Goal: Navigation & Orientation: Go to known website

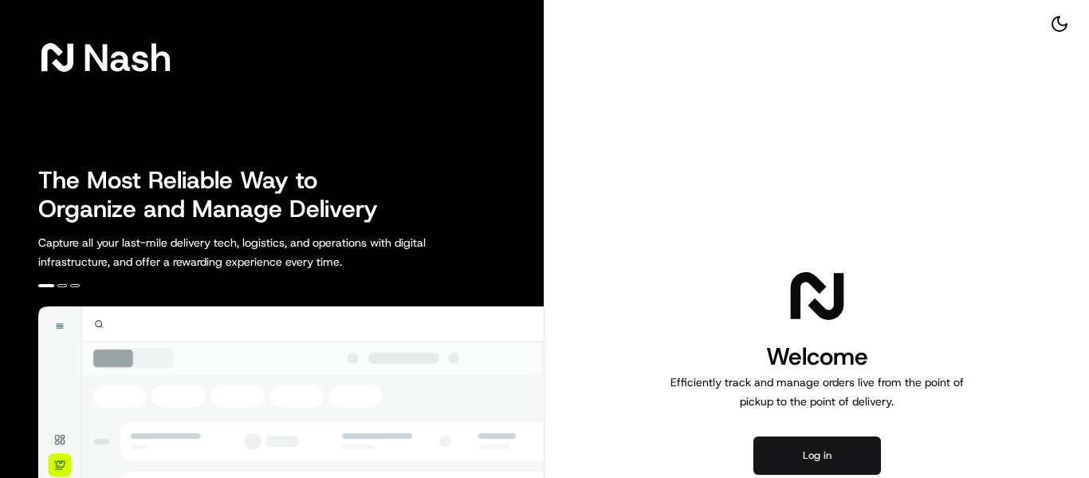
click at [830, 459] on button "Log in" at bounding box center [818, 455] width 128 height 38
